Goal: Task Accomplishment & Management: Manage account settings

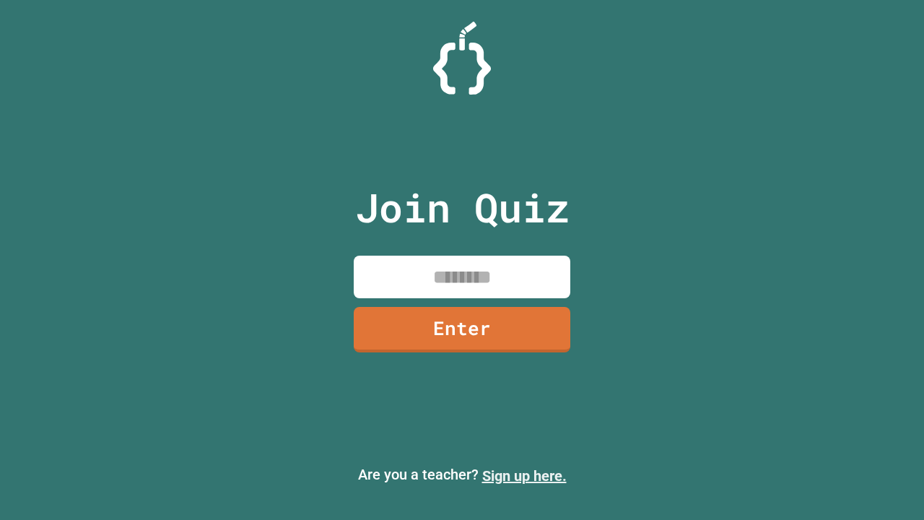
click at [524, 476] on link "Sign up here." at bounding box center [524, 475] width 84 height 17
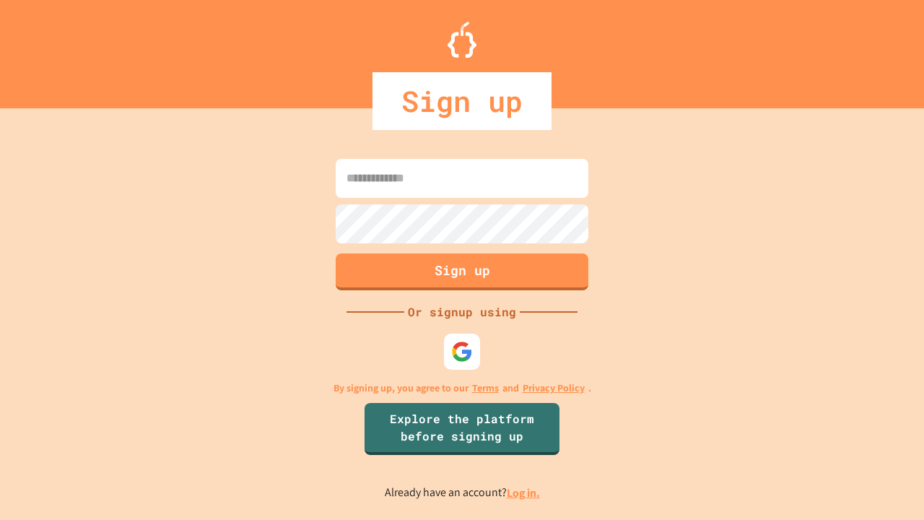
click at [524, 492] on link "Log in." at bounding box center [523, 492] width 33 height 15
